Goal: Navigation & Orientation: Find specific page/section

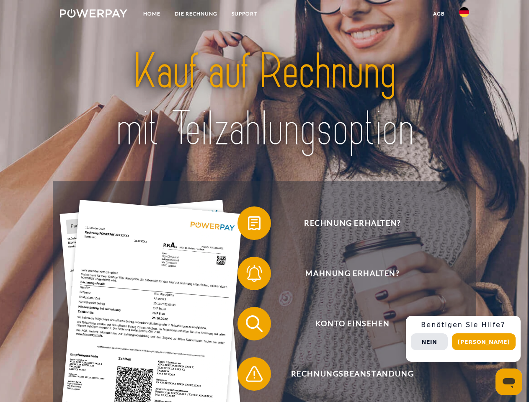
click at [93, 15] on img at bounding box center [93, 13] width 67 height 8
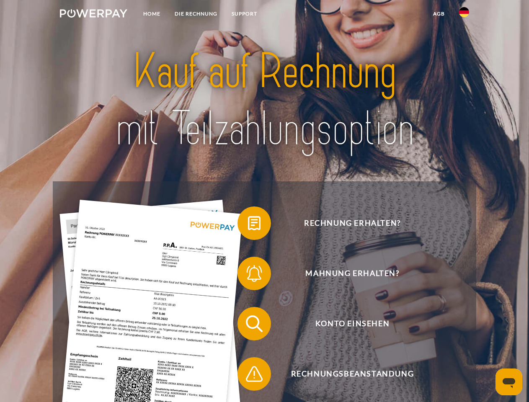
click at [464, 15] on img at bounding box center [464, 12] width 10 height 10
click at [438, 14] on link "agb" at bounding box center [439, 13] width 26 height 15
click at [248, 225] on span at bounding box center [242, 223] width 42 height 42
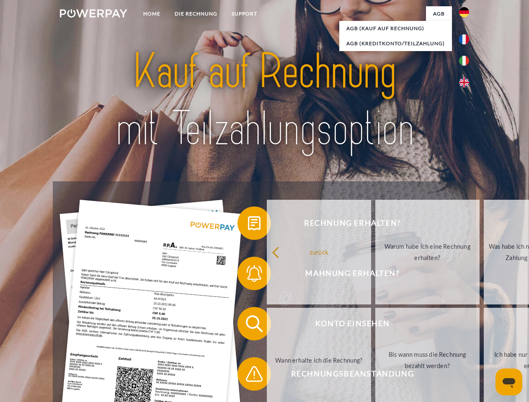
click at [248, 325] on span at bounding box center [242, 324] width 42 height 42
click at [248, 376] on span at bounding box center [242, 374] width 42 height 42
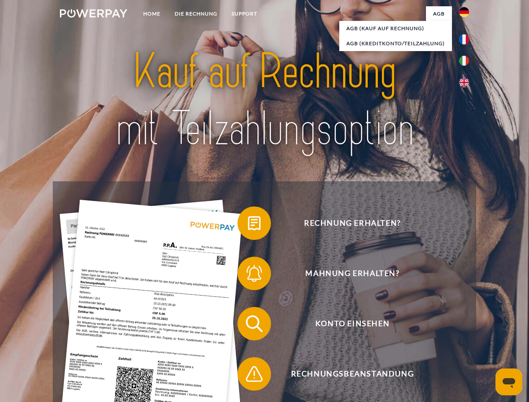
click at [466, 339] on div "Rechnung erhalten? Mahnung erhalten? Konto einsehen" at bounding box center [264, 348] width 423 height 335
click at [446, 340] on span "Konto einsehen" at bounding box center [352, 324] width 205 height 34
click at [487, 342] on header "Home DIE RECHNUNG SUPPORT" at bounding box center [264, 289] width 529 height 578
